Goal: Task Accomplishment & Management: Use online tool/utility

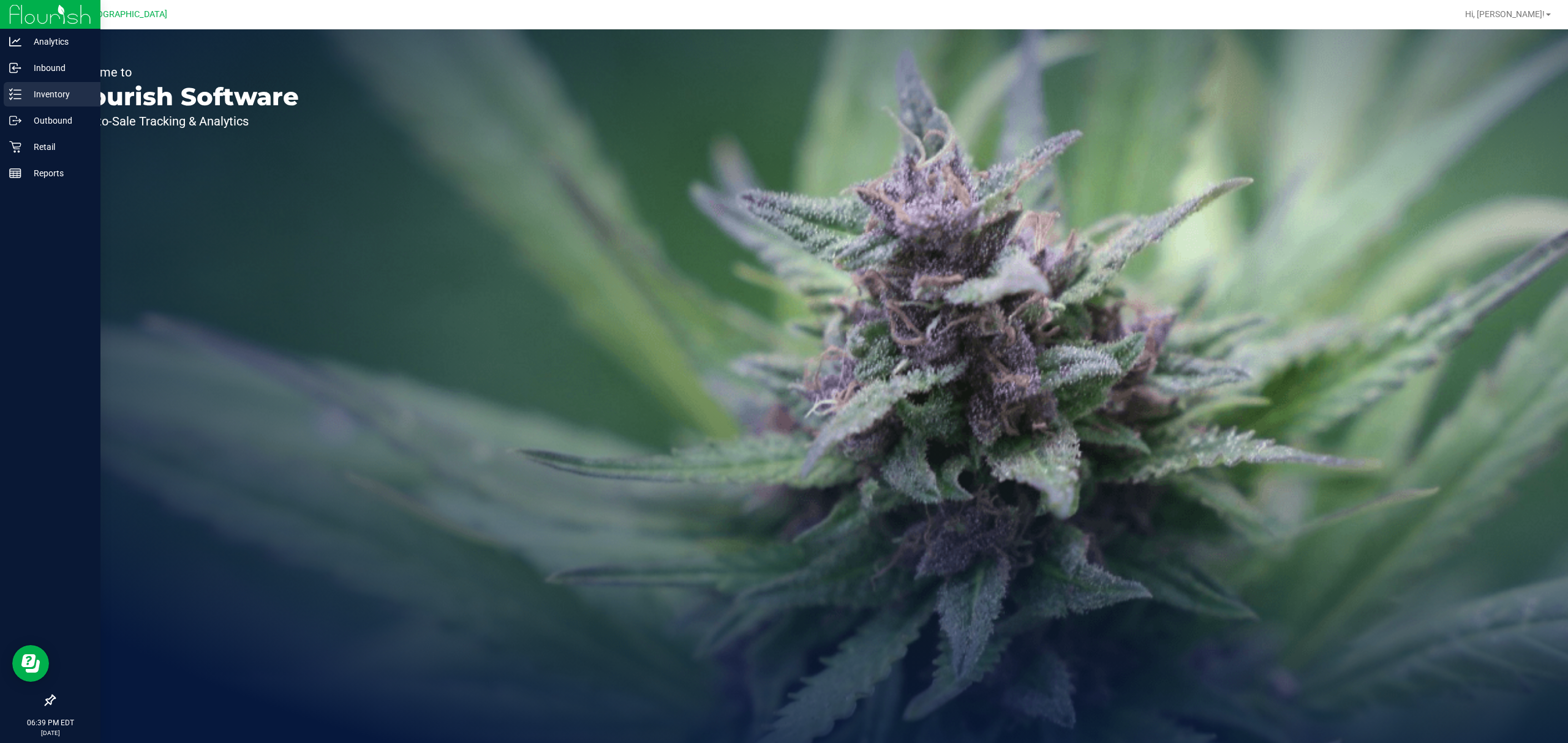
click at [52, 91] on p "Inventory" at bounding box center [58, 94] width 74 height 15
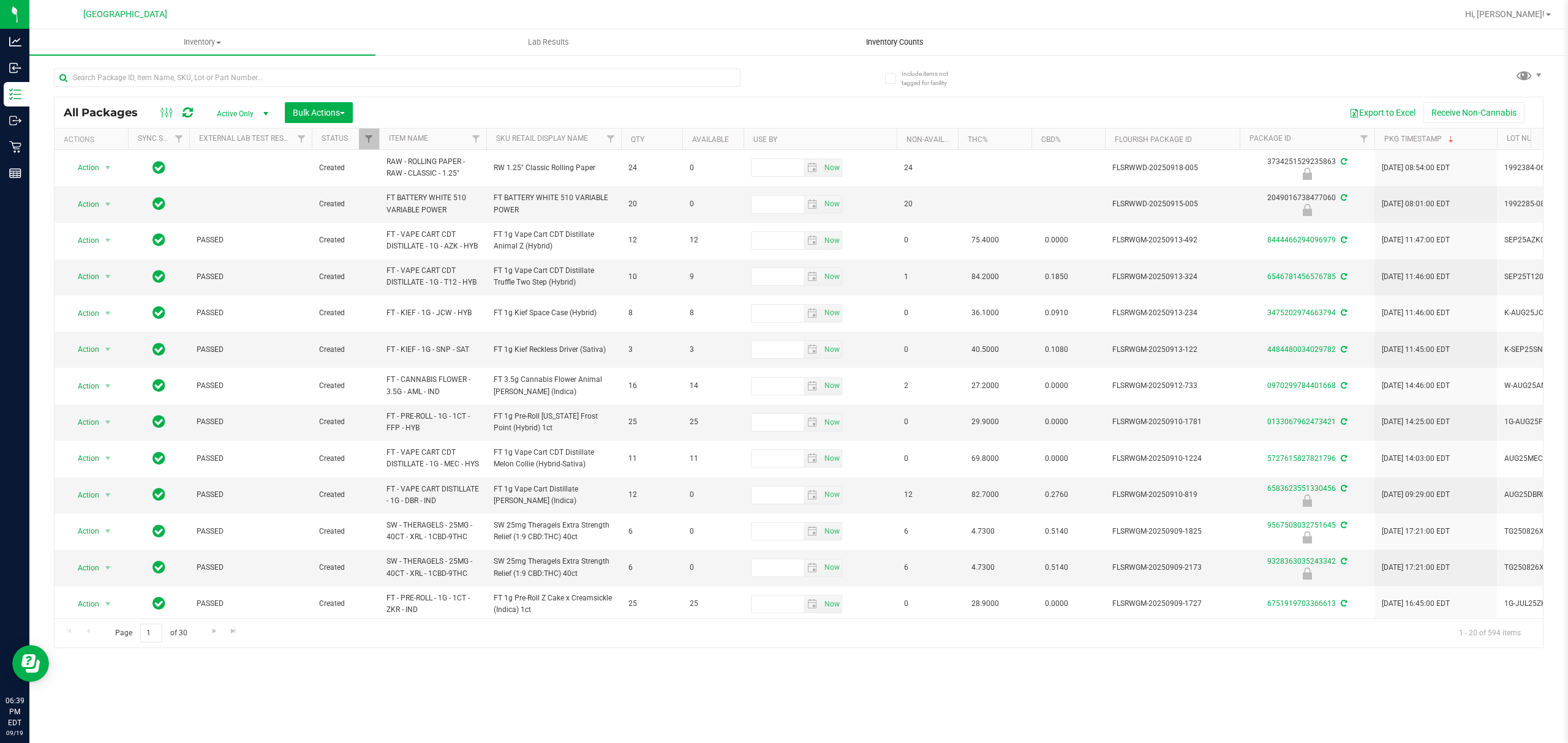
click at [910, 42] on span "Inventory Counts" at bounding box center [894, 42] width 90 height 11
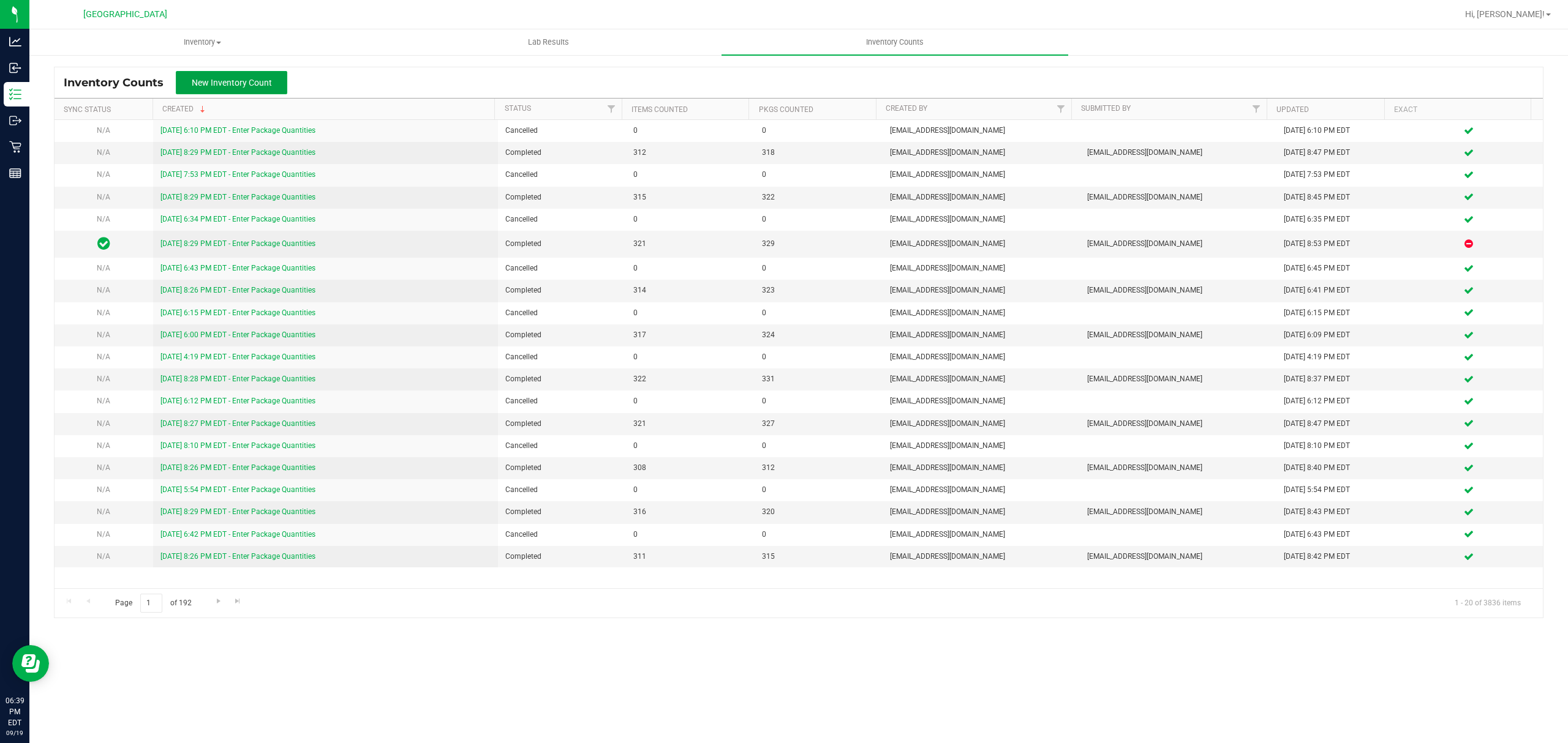
click at [238, 84] on span "New Inventory Count" at bounding box center [231, 82] width 80 height 10
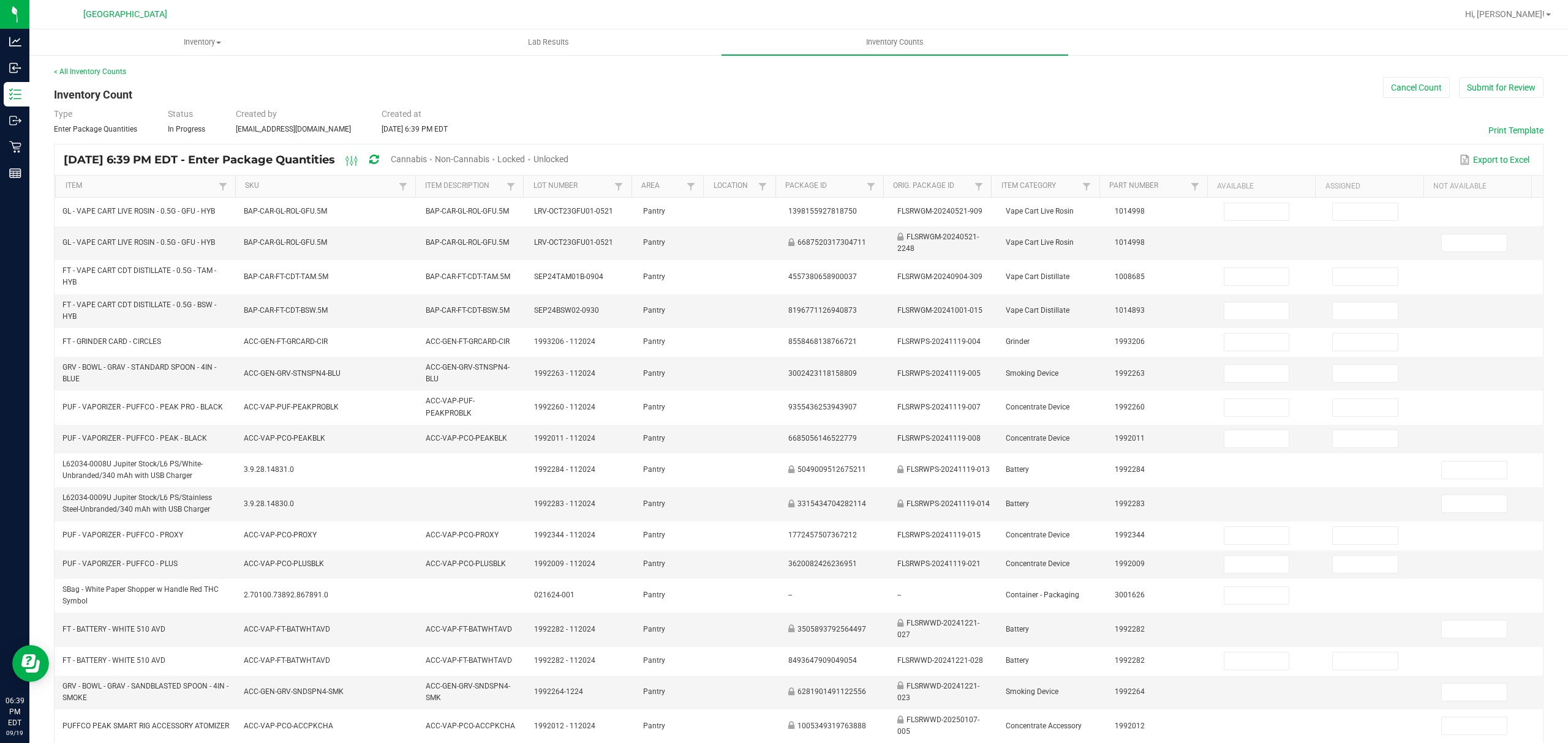
click at [569, 159] on span "Unlocked" at bounding box center [551, 159] width 35 height 10
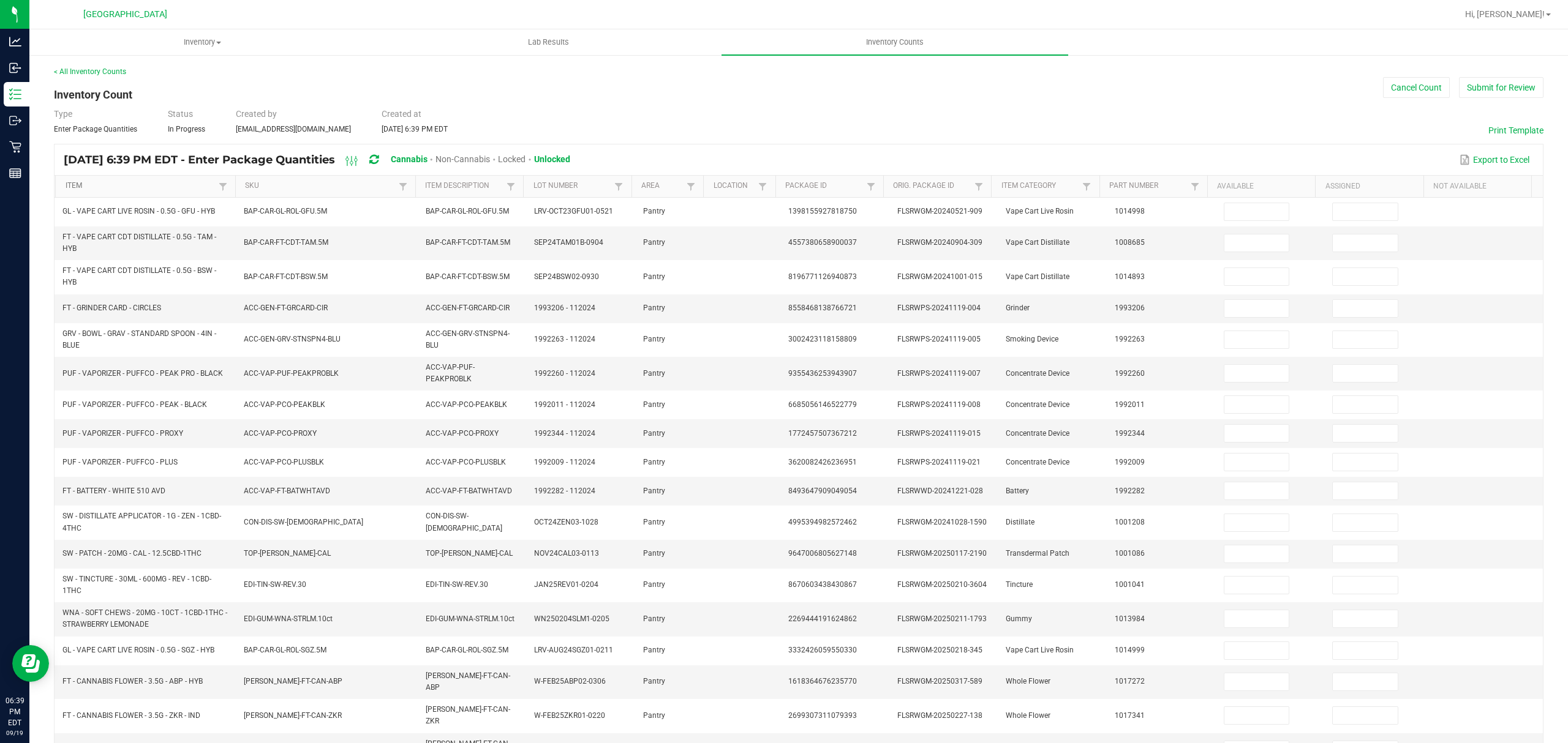
click at [143, 184] on link "Item" at bounding box center [140, 186] width 150 height 10
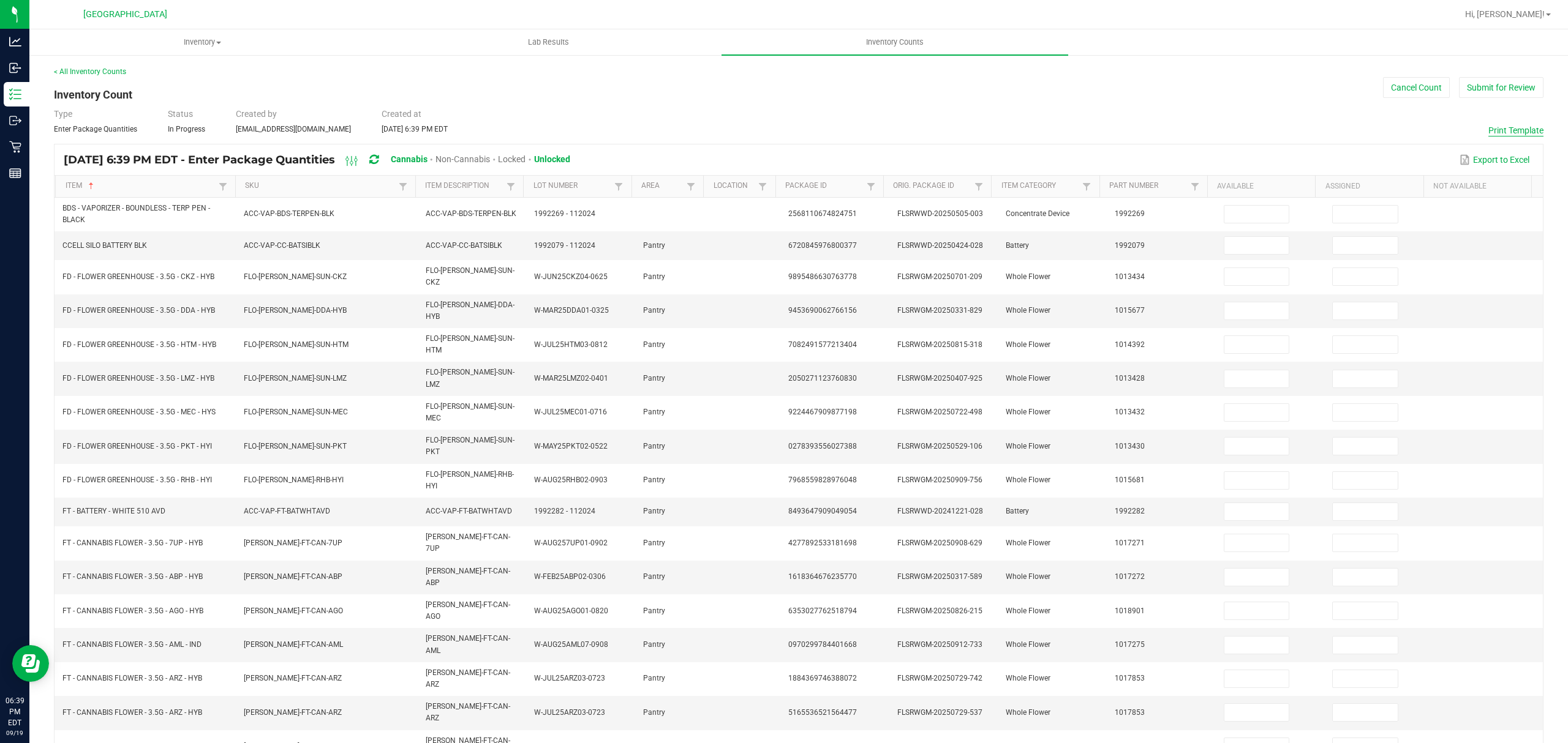
click at [1495, 125] on button "Print Template" at bounding box center [1515, 131] width 55 height 12
click at [1402, 84] on button "Cancel Count" at bounding box center [1416, 88] width 67 height 21
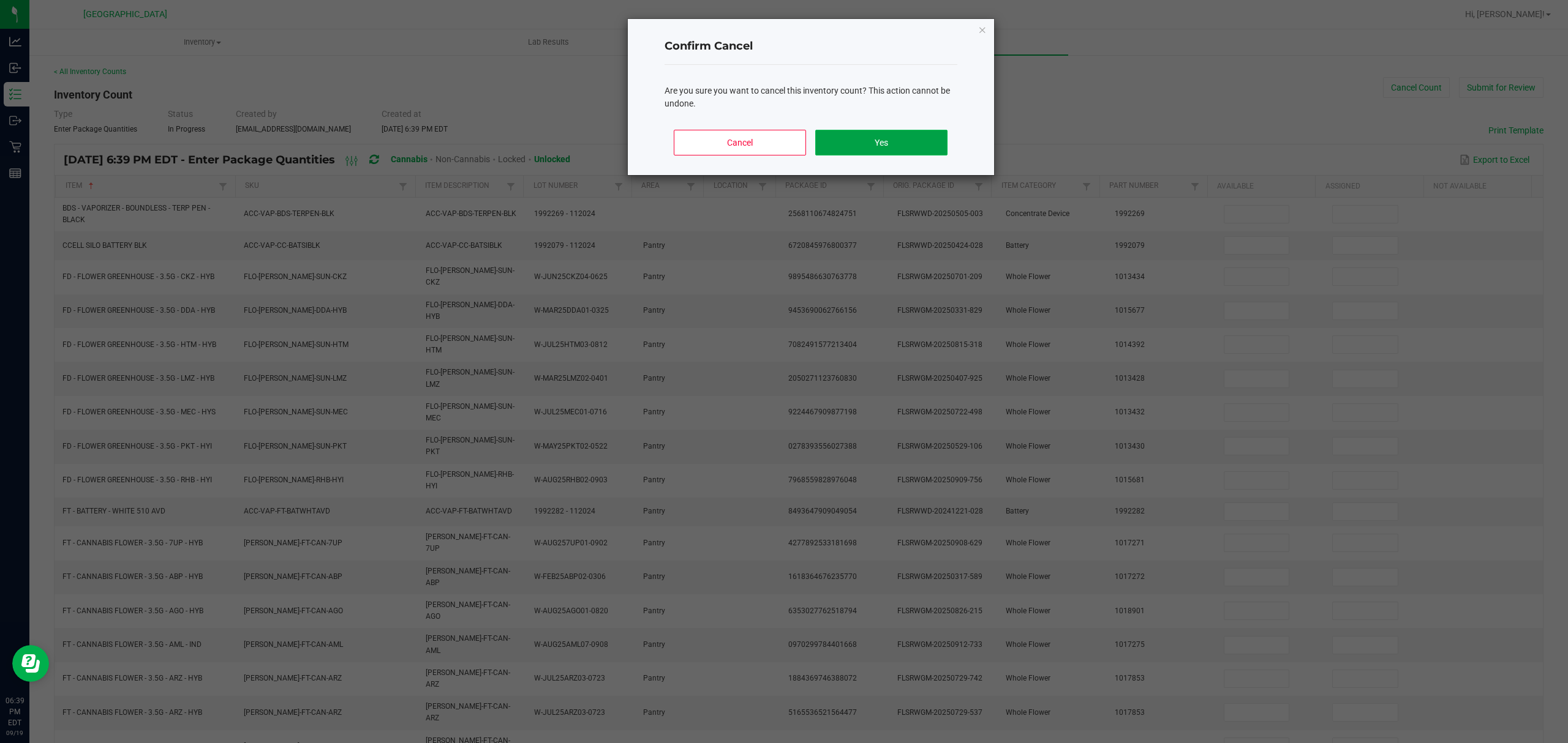
click at [891, 145] on button "Yes" at bounding box center [881, 142] width 132 height 25
